Goal: Information Seeking & Learning: Find contact information

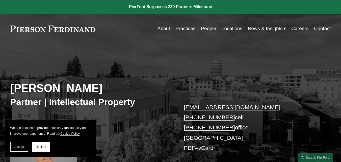
scroll to position [25, 0]
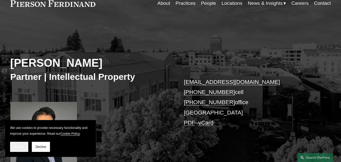
click at [23, 145] on span "Accept" at bounding box center [19, 147] width 10 height 4
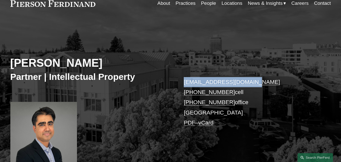
drag, startPoint x: 253, startPoint y: 79, endPoint x: 185, endPoint y: 84, distance: 68.5
click at [185, 84] on p "[EMAIL_ADDRESS][DOMAIN_NAME] [PHONE_NUMBER] cell [PHONE_NUMBER] office [GEOGRAP…" at bounding box center [250, 102] width 133 height 51
copy link "[EMAIL_ADDRESS][DOMAIN_NAME]"
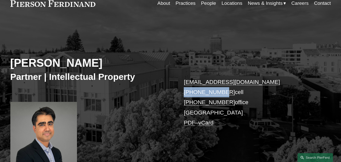
drag, startPoint x: 179, startPoint y: 94, endPoint x: 216, endPoint y: 94, distance: 37.1
click at [216, 94] on div "[PERSON_NAME] Partner | Intellectual Property [EMAIL_ADDRESS][DOMAIN_NAME] [PHO…" at bounding box center [170, 95] width 341 height 134
drag, startPoint x: 179, startPoint y: 102, endPoint x: 225, endPoint y: 103, distance: 46.4
click at [225, 103] on div "[PERSON_NAME] Partner | Intellectual Property [EMAIL_ADDRESS][DOMAIN_NAME] [PHO…" at bounding box center [170, 95] width 341 height 134
copy link "[PHONE_NUMBER]"
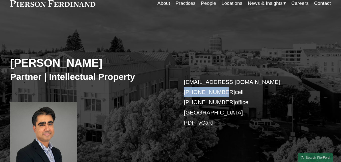
drag, startPoint x: 176, startPoint y: 94, endPoint x: 225, endPoint y: 92, distance: 49.2
click at [225, 92] on div "[PERSON_NAME] Partner | Intellectual Property [EMAIL_ADDRESS][DOMAIN_NAME] [PHO…" at bounding box center [170, 95] width 341 height 134
copy link "[PHONE_NUMBER]"
